Goal: Task Accomplishment & Management: Manage account settings

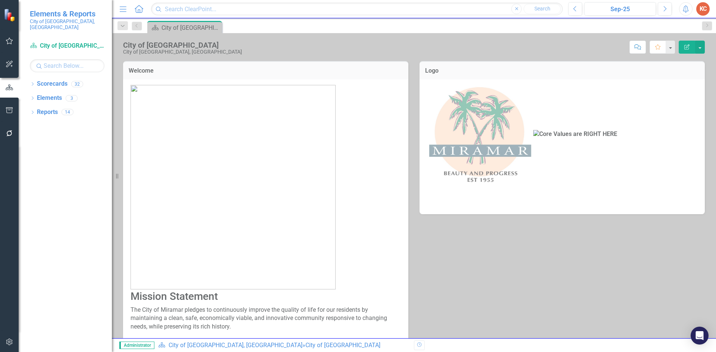
click at [10, 338] on button "button" at bounding box center [9, 343] width 17 height 16
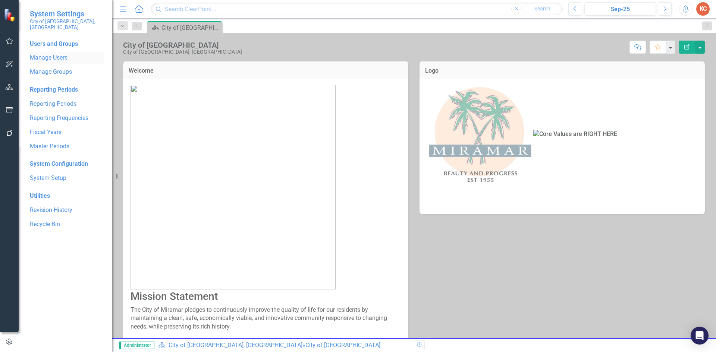
click at [62, 54] on link "Manage Users" at bounding box center [67, 58] width 75 height 9
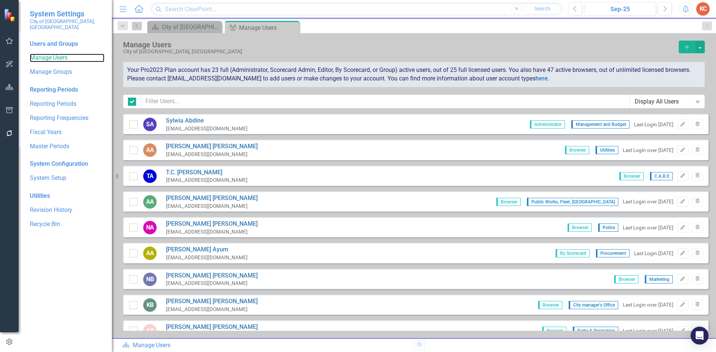
checkbox input "false"
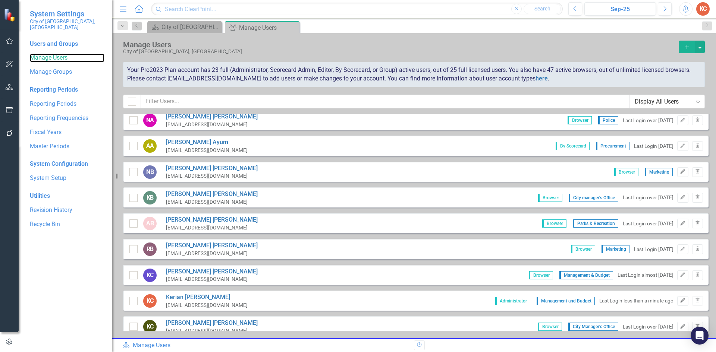
scroll to position [112, 0]
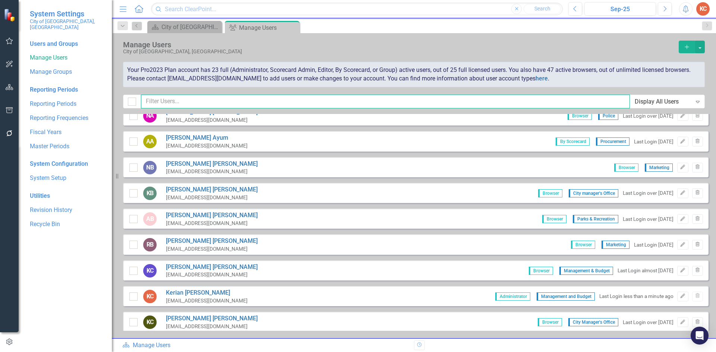
click at [219, 100] on input "text" at bounding box center [385, 102] width 489 height 14
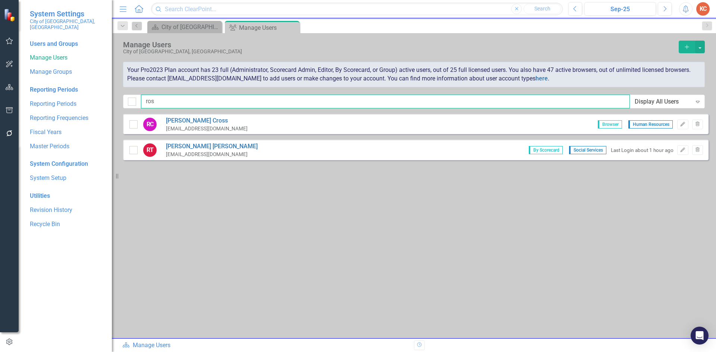
scroll to position [0, 0]
type input "ros"
drag, startPoint x: 186, startPoint y: 149, endPoint x: 227, endPoint y: 152, distance: 41.1
click at [186, 148] on link "[PERSON_NAME]" at bounding box center [212, 146] width 92 height 9
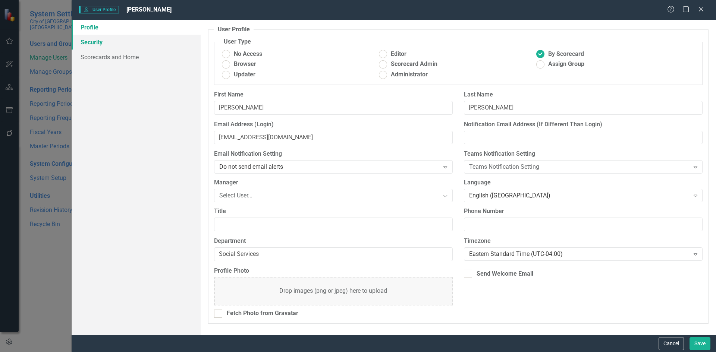
click at [116, 47] on link "Security" at bounding box center [136, 42] width 129 height 15
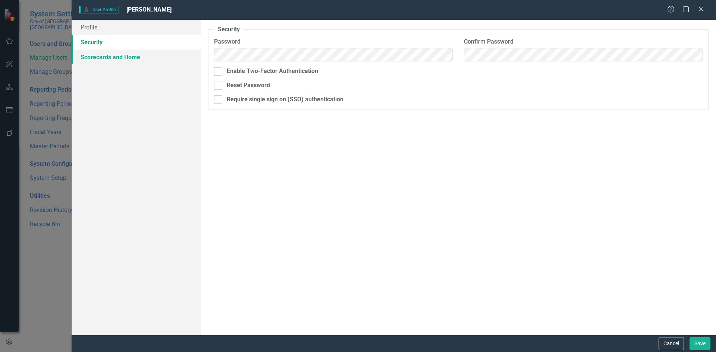
click at [133, 62] on link "Scorecards and Home" at bounding box center [136, 57] width 129 height 15
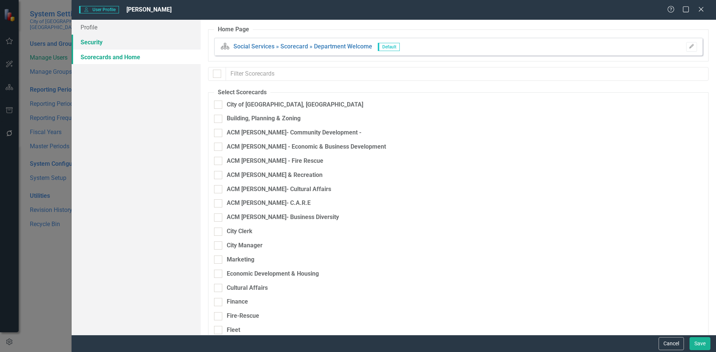
click at [139, 41] on link "Security" at bounding box center [136, 42] width 129 height 15
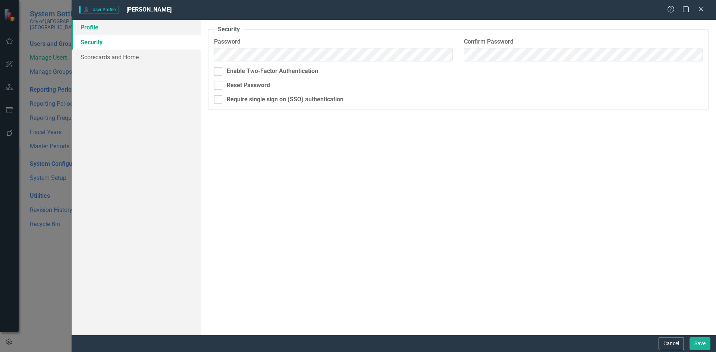
click at [128, 29] on link "Profile" at bounding box center [136, 27] width 129 height 15
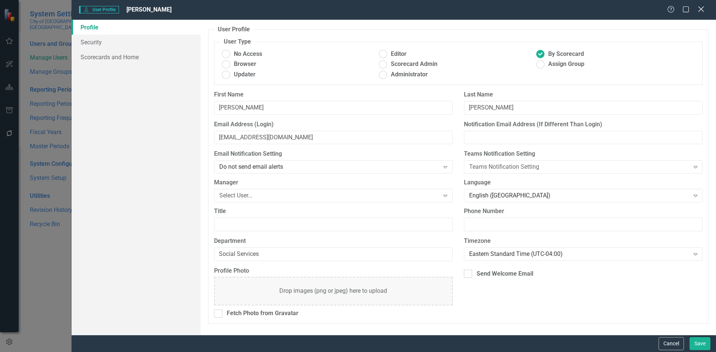
click at [698, 11] on icon "Close" at bounding box center [700, 9] width 9 height 7
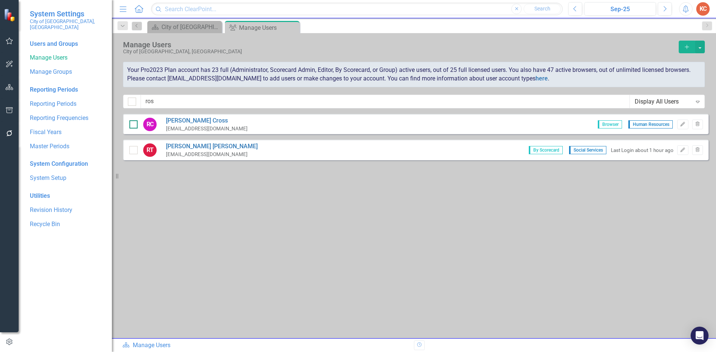
click at [136, 124] on div at bounding box center [133, 124] width 8 height 8
click at [134, 124] on input "checkbox" at bounding box center [131, 122] width 5 height 5
click at [188, 119] on link "[PERSON_NAME]" at bounding box center [207, 121] width 82 height 9
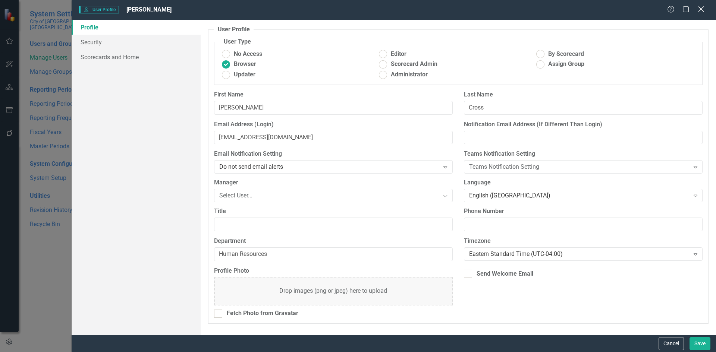
click at [700, 10] on icon at bounding box center [701, 9] width 6 height 6
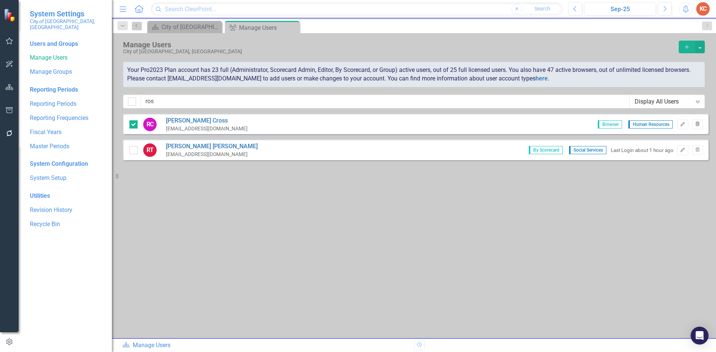
click at [698, 126] on icon "Trash" at bounding box center [698, 124] width 6 height 4
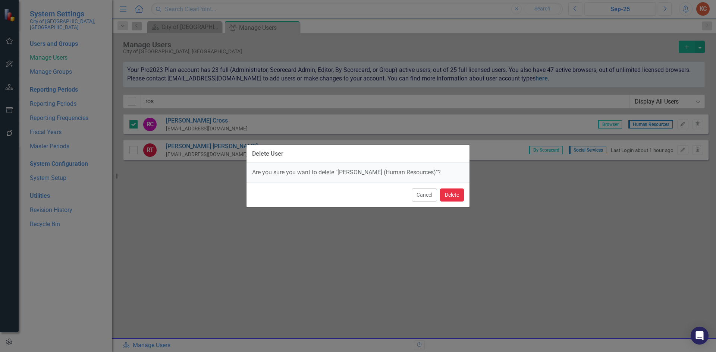
click at [451, 198] on button "Delete" at bounding box center [452, 195] width 24 height 13
checkbox input "false"
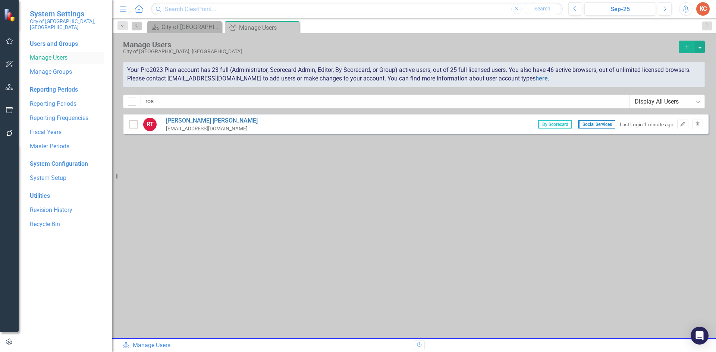
click at [42, 54] on link "Manage Users" at bounding box center [67, 58] width 75 height 9
click at [55, 54] on link "Manage Users" at bounding box center [67, 58] width 75 height 9
click at [60, 54] on link "Manage Users" at bounding box center [67, 58] width 75 height 9
click at [449, 104] on input "ros" at bounding box center [385, 102] width 489 height 14
type input "r"
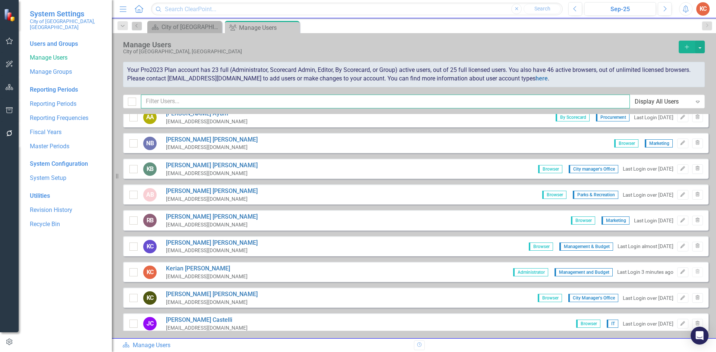
scroll to position [149, 0]
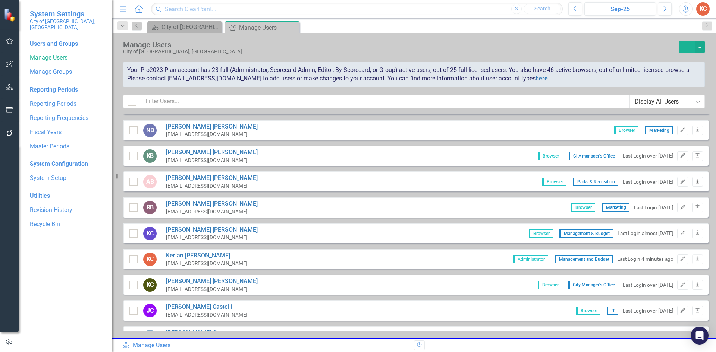
click at [695, 181] on icon "Trash" at bounding box center [698, 182] width 6 height 4
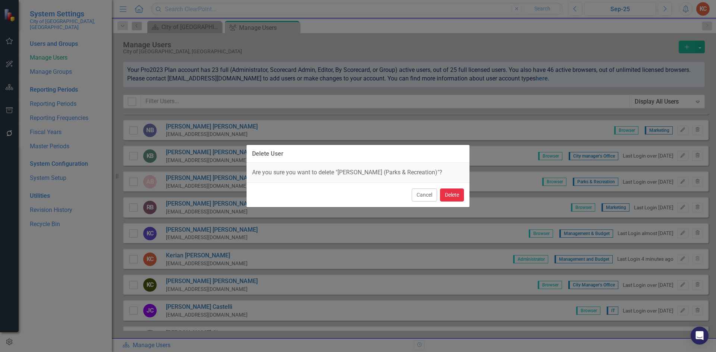
click at [451, 195] on button "Delete" at bounding box center [452, 195] width 24 height 13
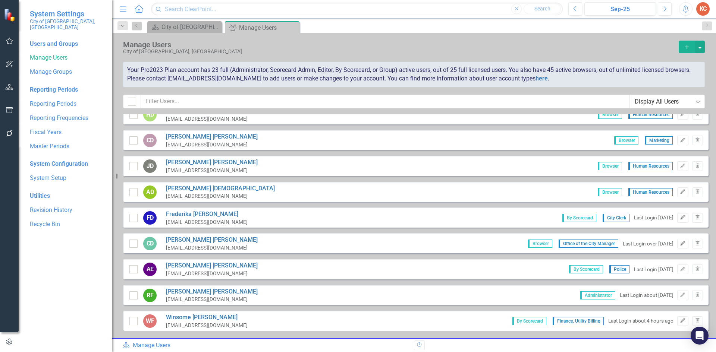
scroll to position [410, 0]
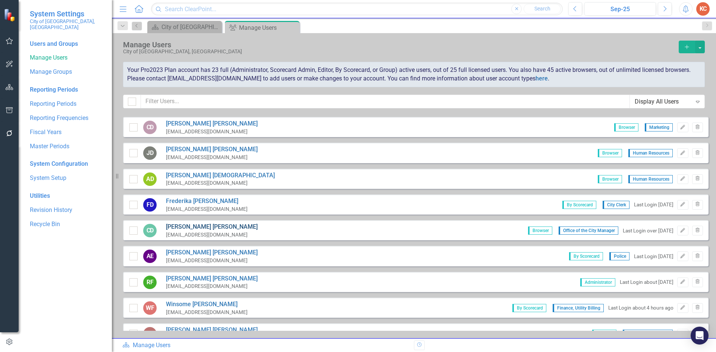
click at [204, 225] on link "[PERSON_NAME]" at bounding box center [212, 227] width 92 height 9
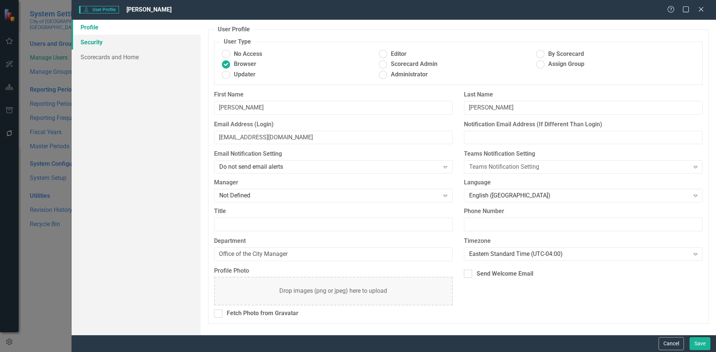
click at [101, 48] on link "Security" at bounding box center [136, 42] width 129 height 15
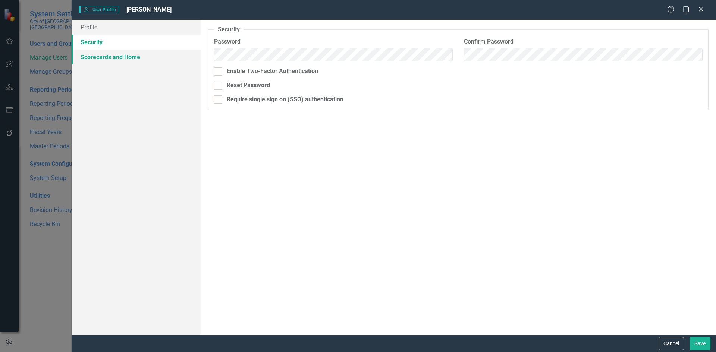
click at [101, 54] on link "Scorecards and Home" at bounding box center [136, 57] width 129 height 15
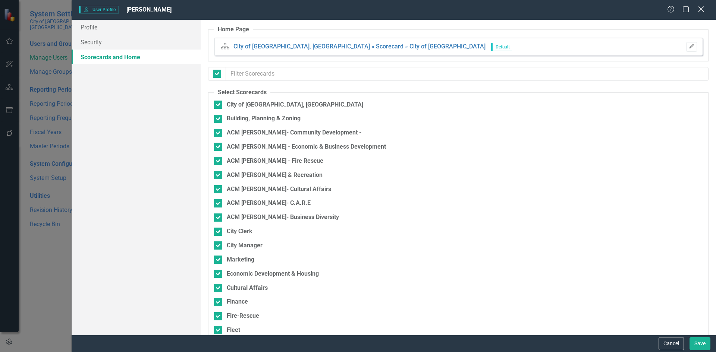
click at [700, 10] on icon at bounding box center [701, 9] width 6 height 6
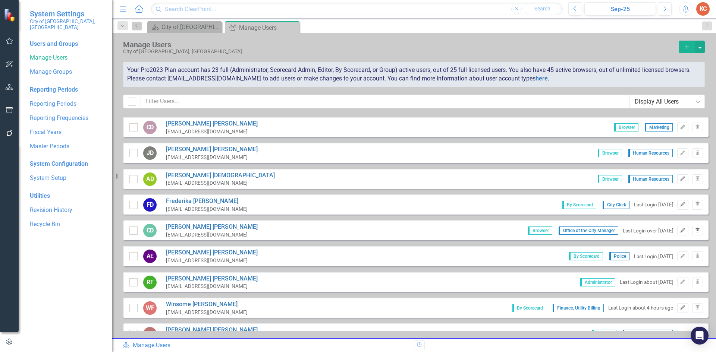
click at [695, 232] on icon "Trash" at bounding box center [698, 231] width 6 height 4
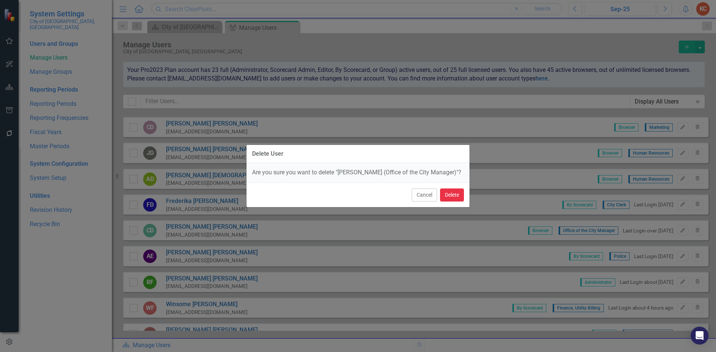
click at [454, 200] on button "Delete" at bounding box center [452, 195] width 24 height 13
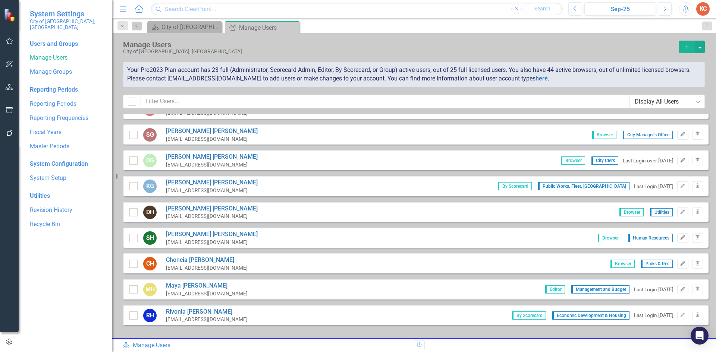
scroll to position [596, 0]
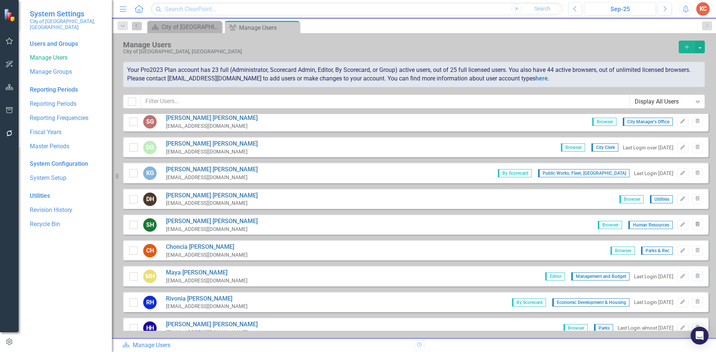
click at [695, 224] on icon "Trash" at bounding box center [698, 225] width 6 height 4
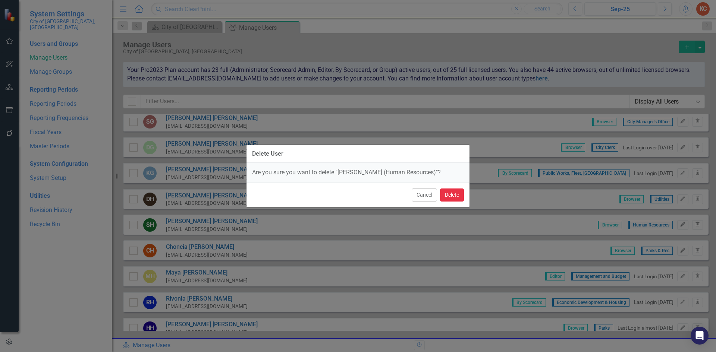
click at [452, 197] on button "Delete" at bounding box center [452, 195] width 24 height 13
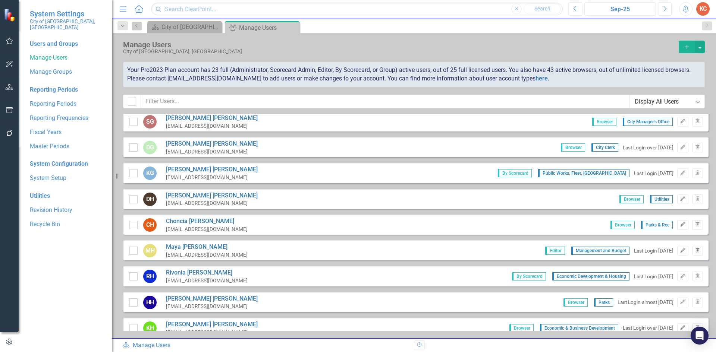
click at [696, 253] on button "Trash" at bounding box center [697, 251] width 11 height 10
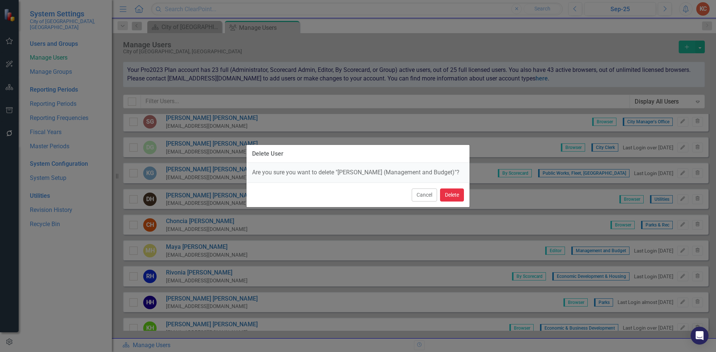
click at [450, 197] on button "Delete" at bounding box center [452, 195] width 24 height 13
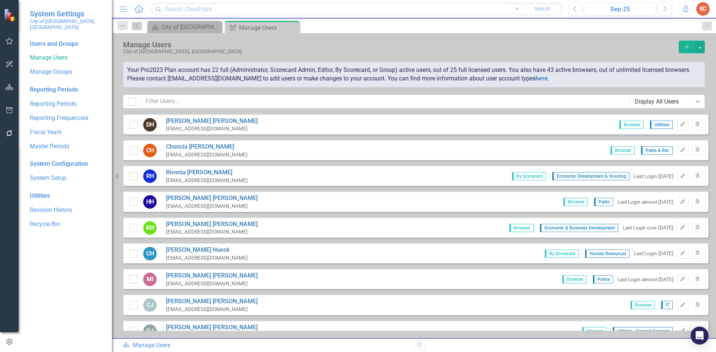
scroll to position [708, 0]
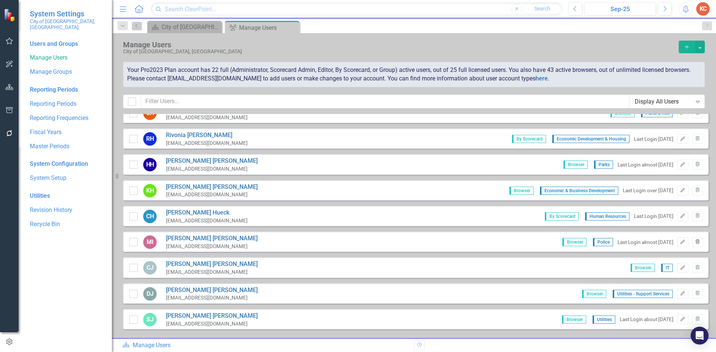
click at [694, 245] on button "Trash" at bounding box center [697, 242] width 11 height 10
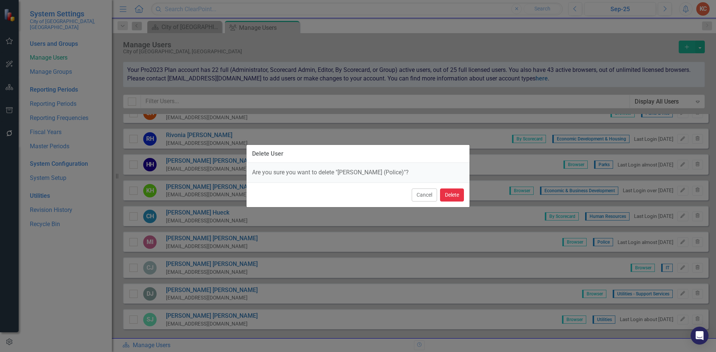
click at [445, 195] on button "Delete" at bounding box center [452, 195] width 24 height 13
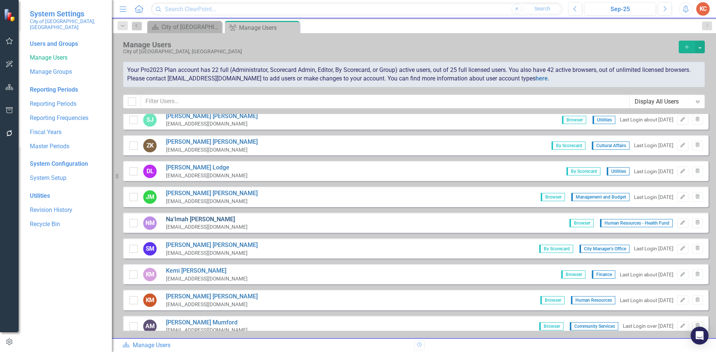
scroll to position [895, 0]
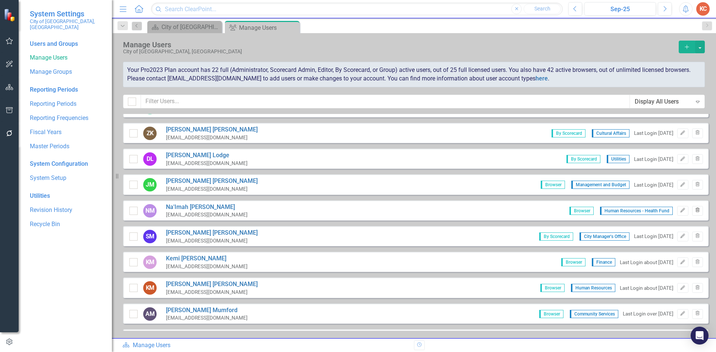
click at [695, 211] on icon "Trash" at bounding box center [698, 210] width 6 height 4
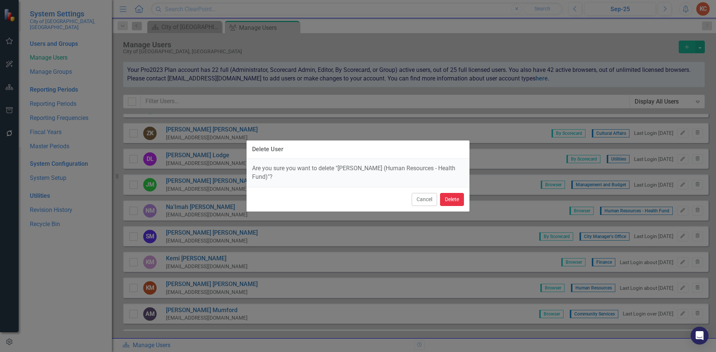
click at [451, 202] on button "Delete" at bounding box center [452, 199] width 24 height 13
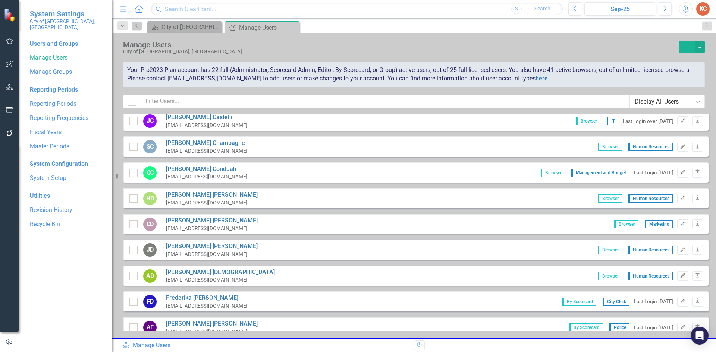
scroll to position [224, 0]
